Goal: Navigation & Orientation: Find specific page/section

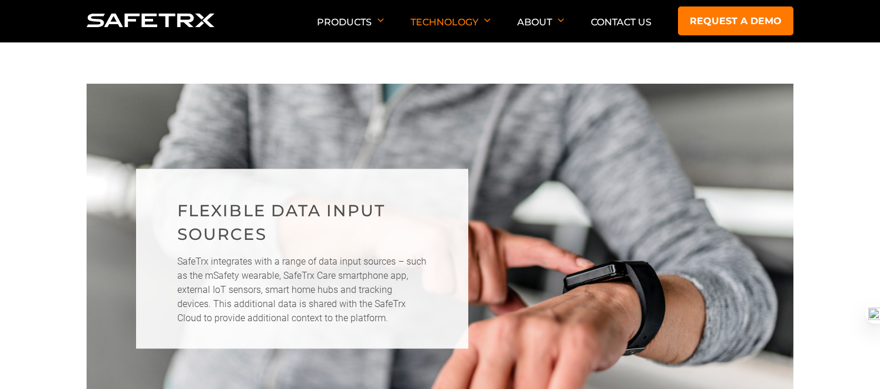
scroll to position [373, 0]
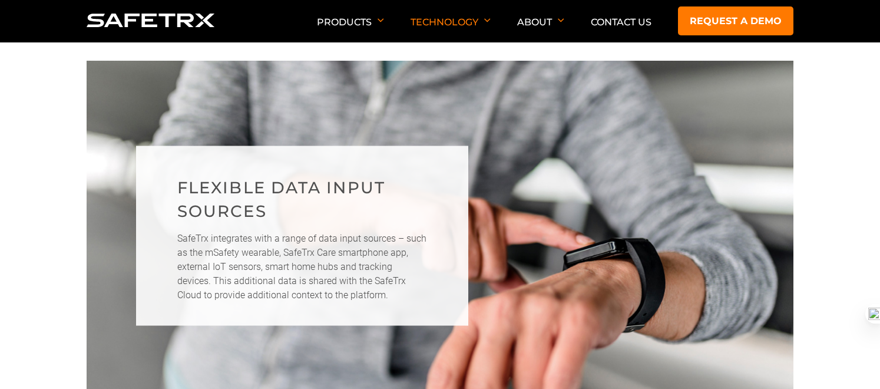
click at [206, 25] on img at bounding box center [151, 21] width 128 height 14
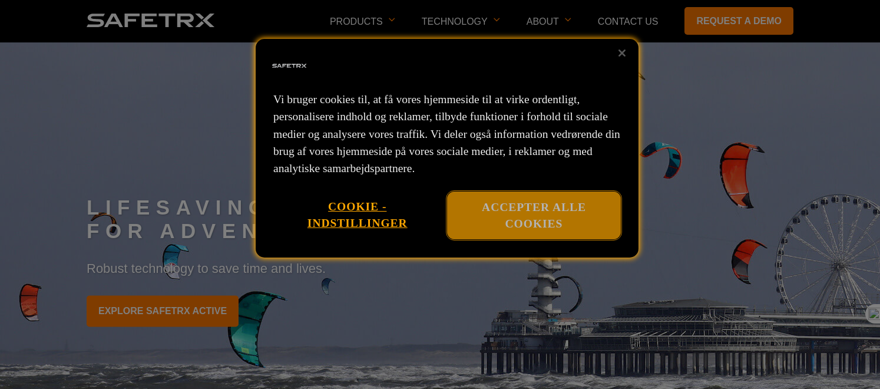
click at [519, 209] on button "Accepter alle cookies" at bounding box center [534, 215] width 174 height 48
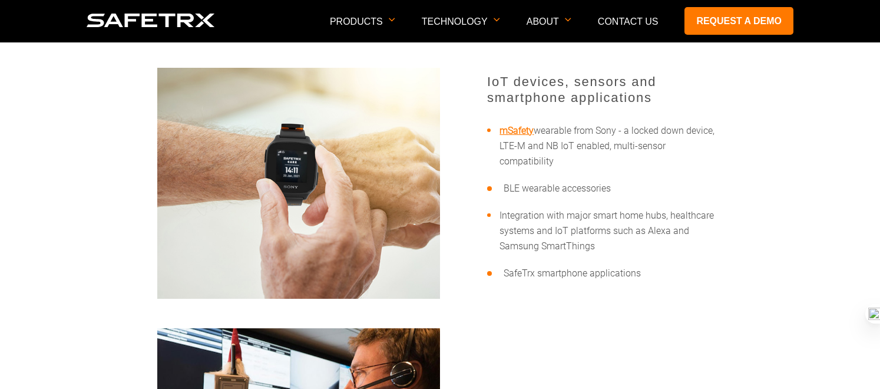
scroll to position [728, 0]
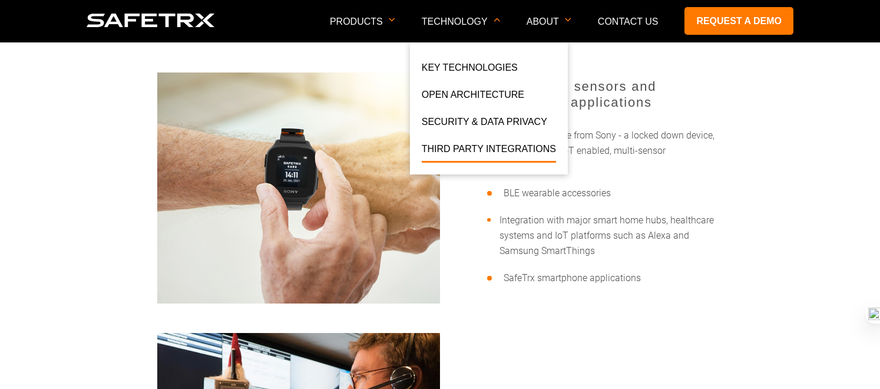
click at [479, 148] on link "Third Party Integrations" at bounding box center [489, 151] width 134 height 21
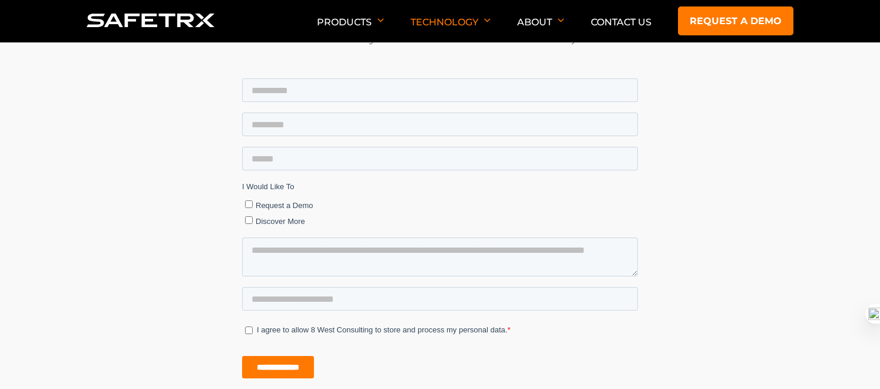
scroll to position [2546, 0]
